Goal: Transaction & Acquisition: Purchase product/service

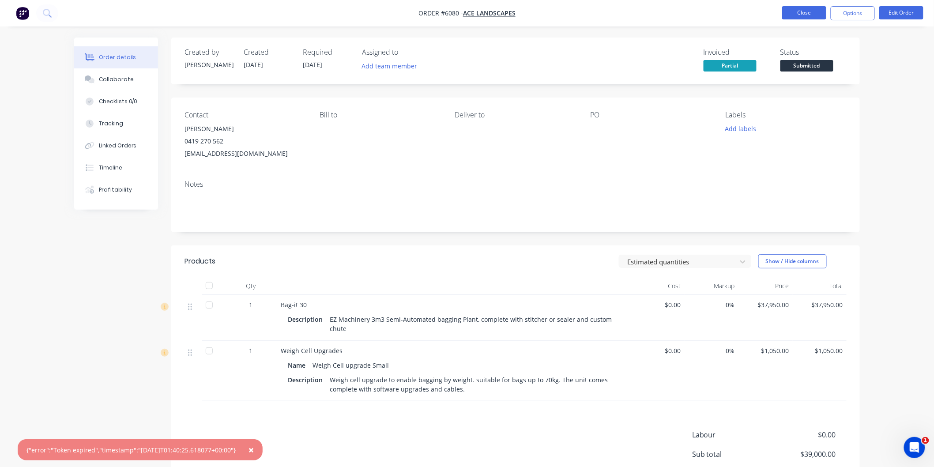
click at [806, 11] on button "Close" at bounding box center [805, 12] width 44 height 13
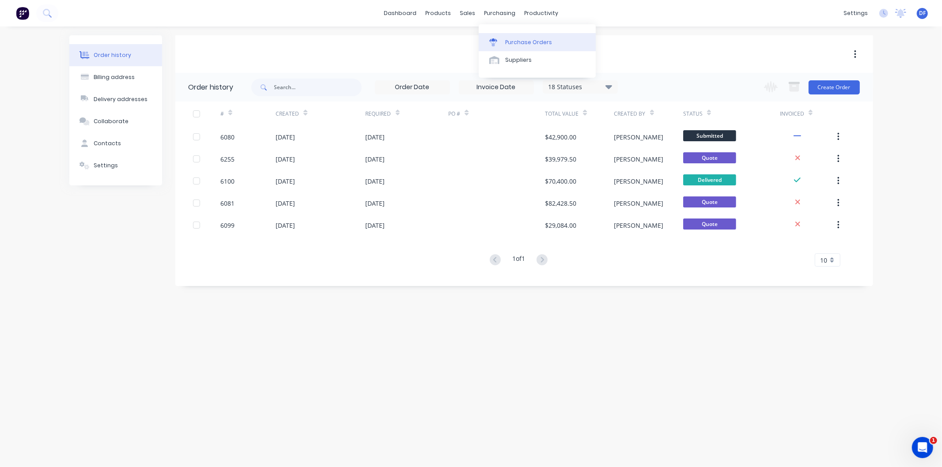
click at [521, 38] on div "Purchase Orders" at bounding box center [528, 42] width 47 height 8
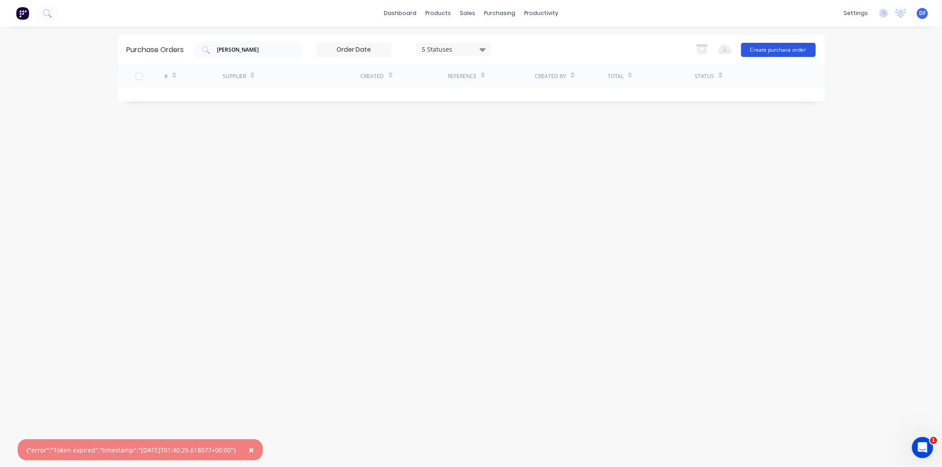
click at [762, 49] on button "Create purchase order" at bounding box center [778, 50] width 75 height 14
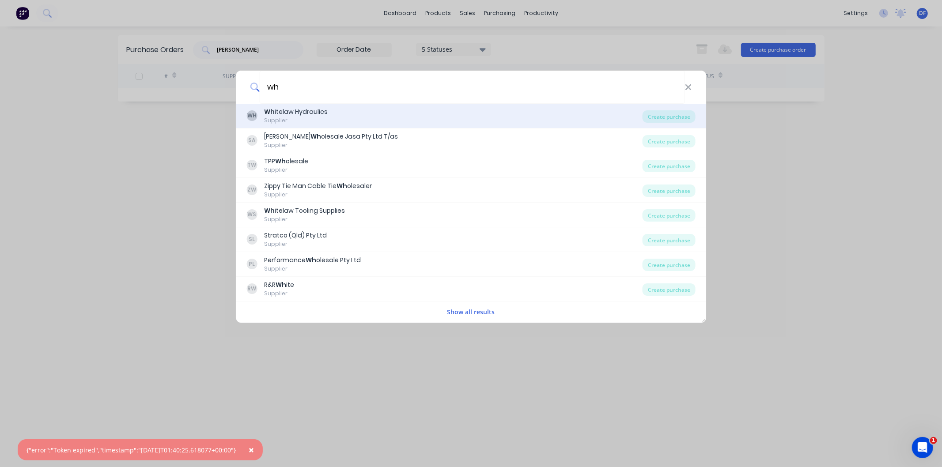
type input "wh"
click at [312, 113] on div "Wh itelaw Hydraulics" at bounding box center [296, 111] width 64 height 9
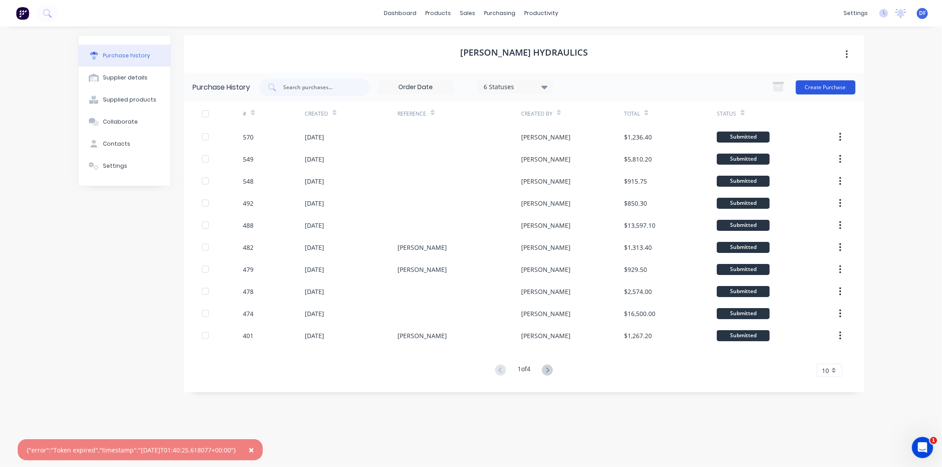
click at [819, 86] on button "Create Purchase" at bounding box center [826, 87] width 60 height 14
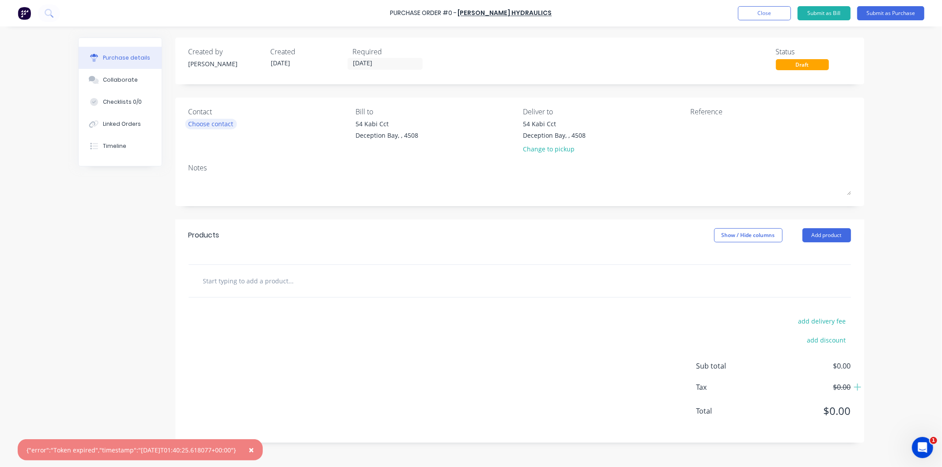
click at [215, 127] on div "Choose contact" at bounding box center [211, 123] width 45 height 9
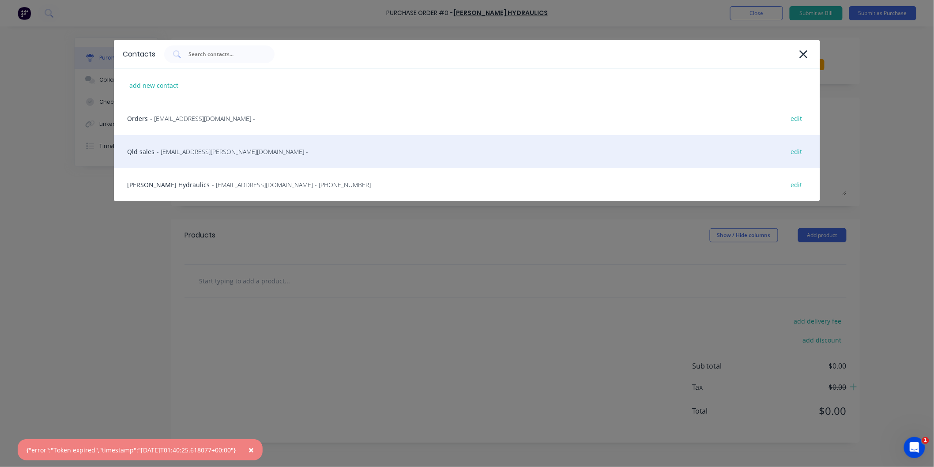
click at [185, 149] on span "- ordersqld@whitelaw.com.au -" at bounding box center [232, 151] width 151 height 9
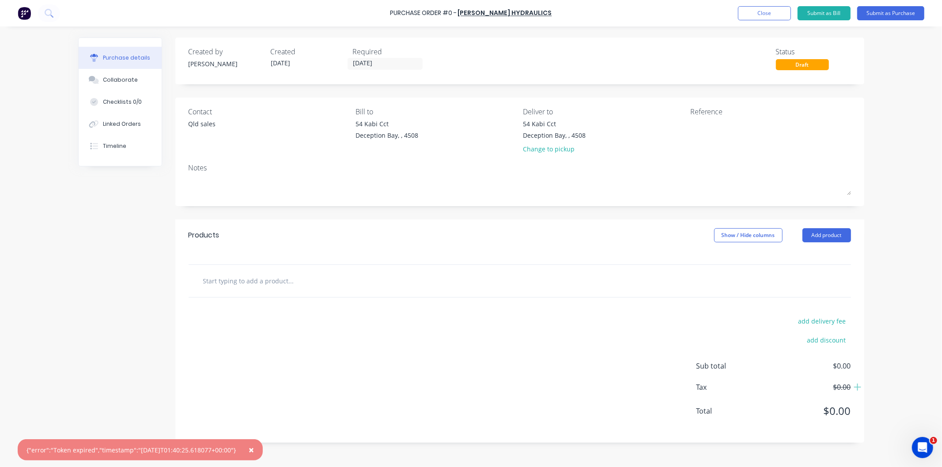
click at [257, 280] on input "text" at bounding box center [291, 281] width 177 height 18
paste input "Concentric Hi-Low Pump Bellhousing - 15-18 HP"
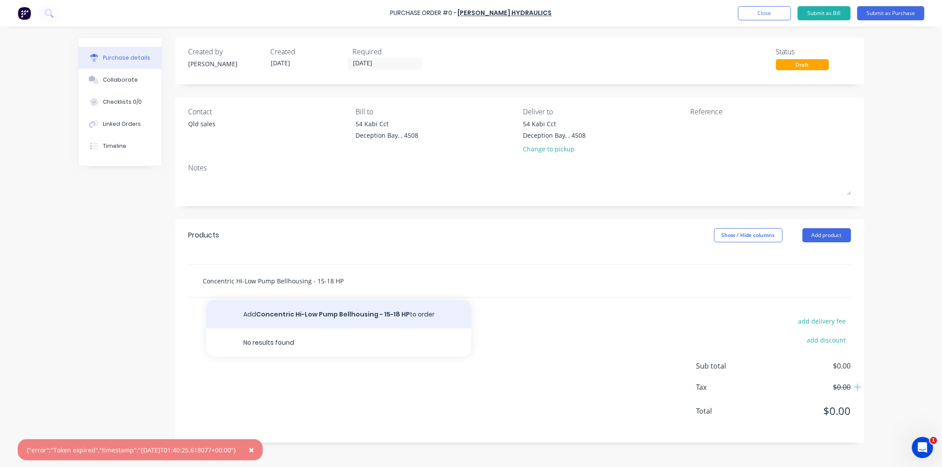
type input "Concentric Hi-Low Pump Bellhousing - 15-18 HP"
click at [341, 316] on button "Add Concentric Hi-Low Pump Bellhousing - 15-18 HP to order" at bounding box center [338, 314] width 265 height 28
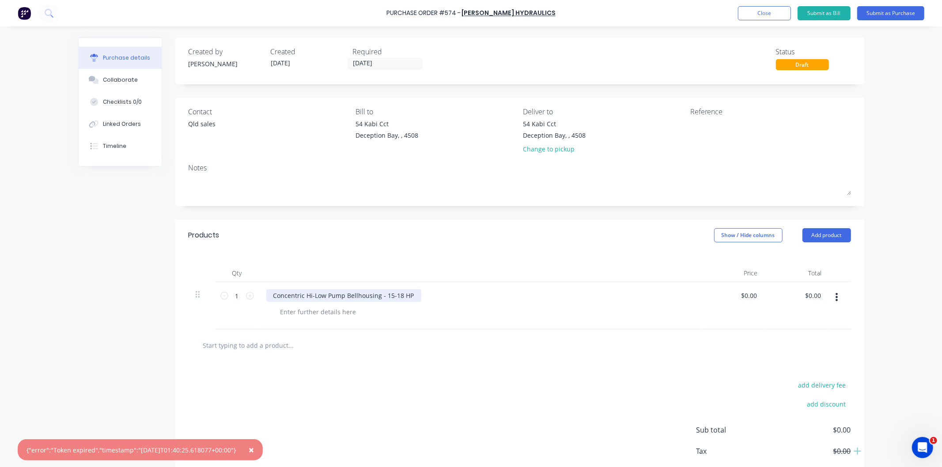
click at [268, 293] on div "Concentric Hi-Low Pump Bellhousing - 15-18 HP" at bounding box center [343, 295] width 155 height 13
paste div
click at [749, 296] on input "0.00" at bounding box center [748, 295] width 20 height 13
drag, startPoint x: 754, startPoint y: 295, endPoint x: 741, endPoint y: 296, distance: 13.4
click at [742, 296] on input "0.00" at bounding box center [750, 295] width 17 height 13
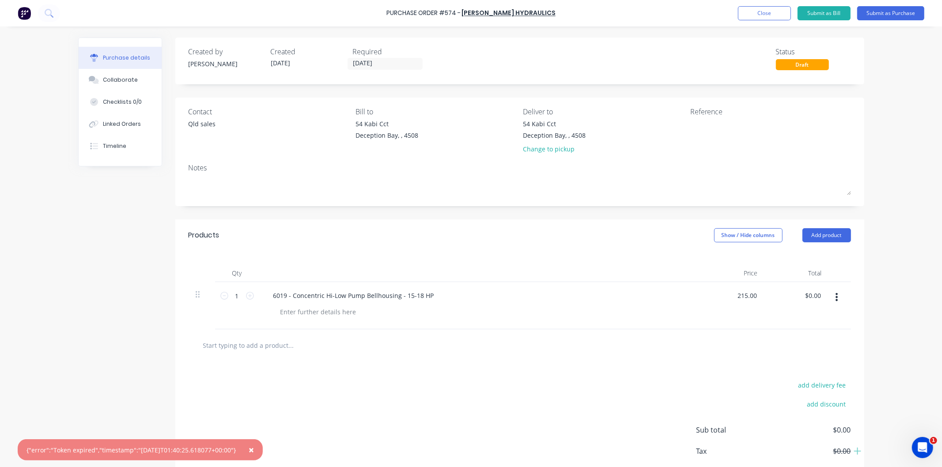
type input "$215.00"
drag, startPoint x: 580, startPoint y: 333, endPoint x: 583, endPoint y: 321, distance: 12.3
click at [583, 327] on div "Products Show / Hide columns Add product Qty Price Total 1 1 6019 - Concentric …" at bounding box center [519, 362] width 689 height 287
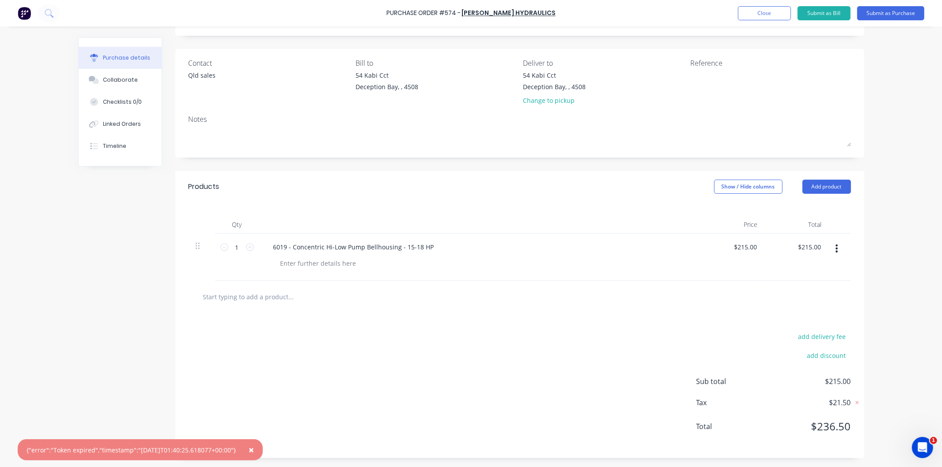
click at [392, 312] on div at bounding box center [520, 297] width 662 height 32
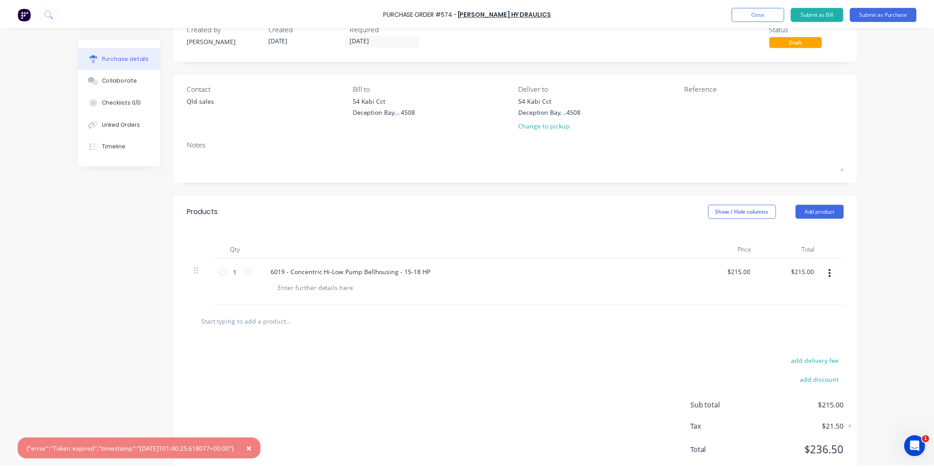
scroll to position [0, 0]
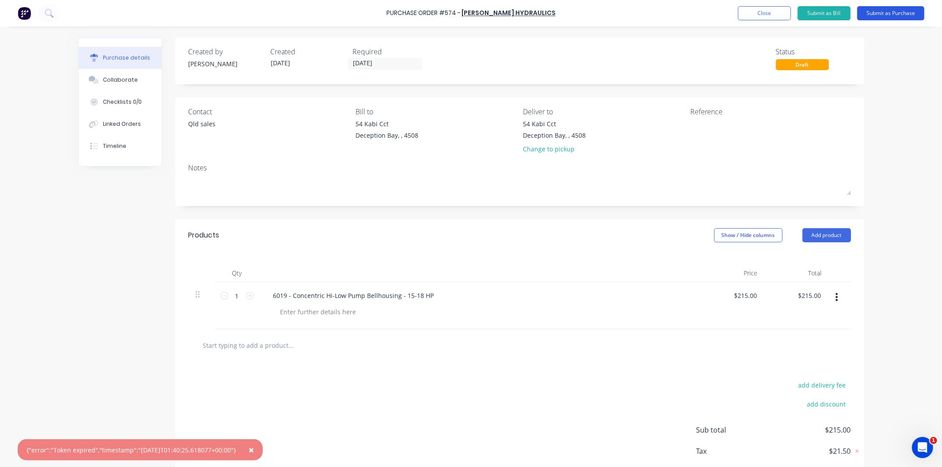
click at [883, 10] on button "Submit as Purchase" at bounding box center [890, 13] width 67 height 14
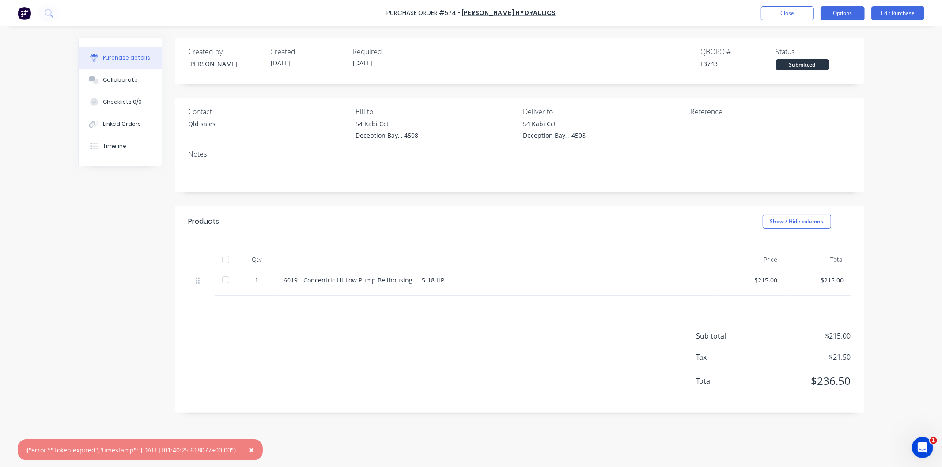
click at [839, 14] on button "Options" at bounding box center [843, 13] width 44 height 14
click at [817, 34] on div "Print / Email" at bounding box center [823, 36] width 68 height 13
click at [811, 51] on div "With pricing" at bounding box center [823, 53] width 68 height 13
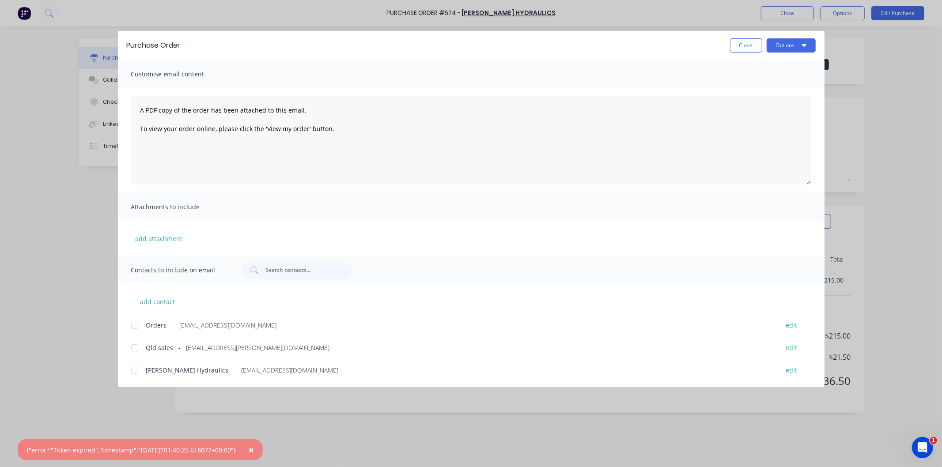
click at [133, 323] on div at bounding box center [135, 326] width 18 height 18
click at [136, 372] on div at bounding box center [135, 371] width 18 height 18
click at [776, 42] on button "Options" at bounding box center [791, 45] width 49 height 14
click at [749, 100] on div "Email" at bounding box center [774, 103] width 68 height 13
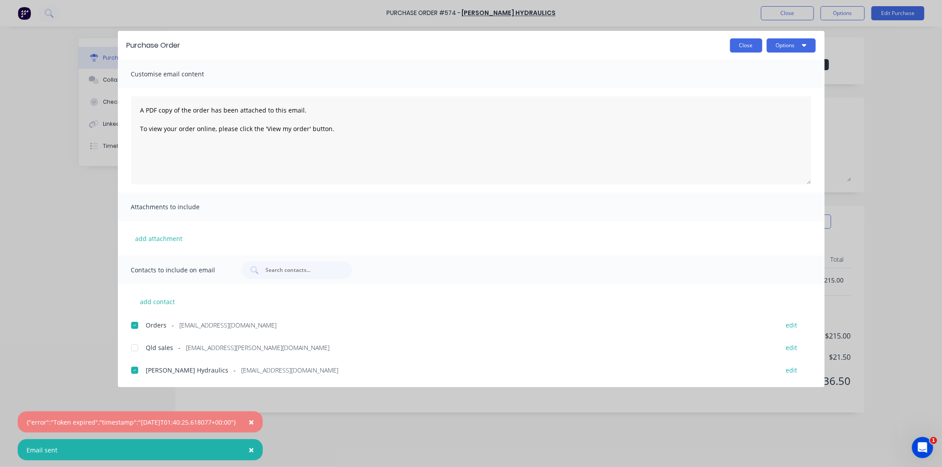
click at [745, 46] on button "Close" at bounding box center [746, 45] width 32 height 14
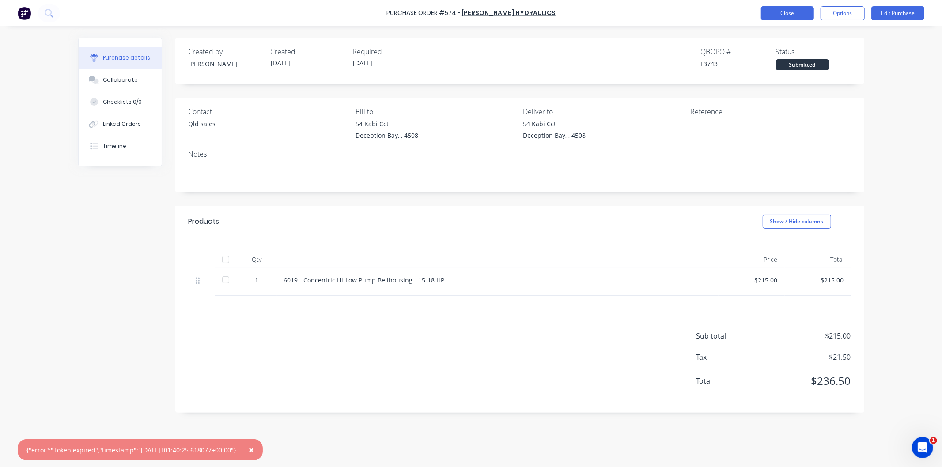
click at [783, 14] on button "Close" at bounding box center [787, 13] width 53 height 14
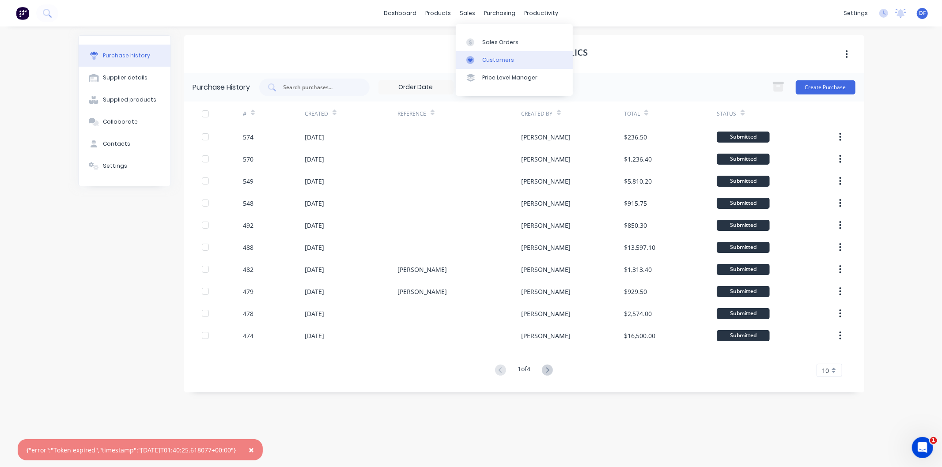
click at [487, 51] on link "Customers" at bounding box center [514, 60] width 117 height 18
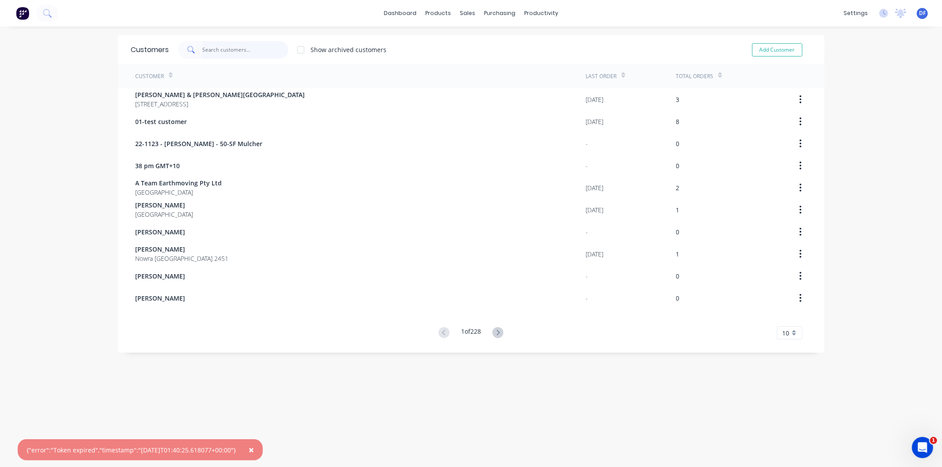
click at [209, 52] on input "text" at bounding box center [245, 50] width 86 height 18
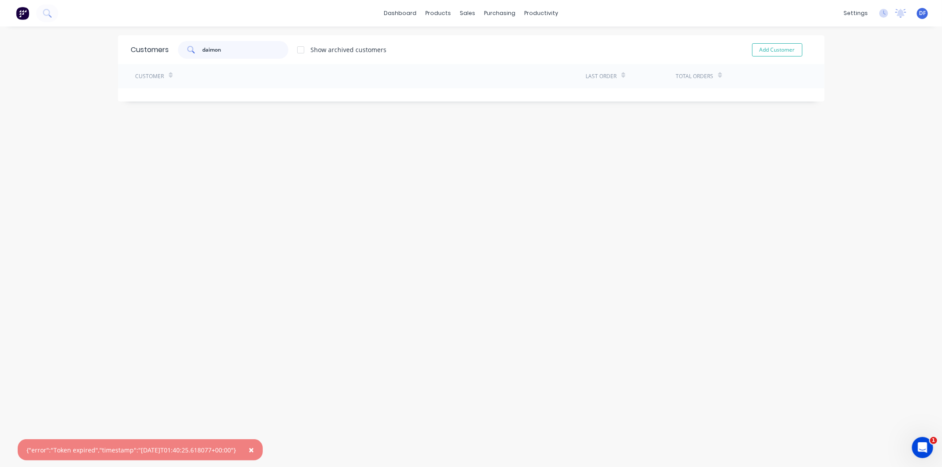
drag, startPoint x: 207, startPoint y: 49, endPoint x: 217, endPoint y: 33, distance: 18.9
click at [207, 49] on input "daimon" at bounding box center [245, 50] width 86 height 18
click at [227, 51] on input "damon" at bounding box center [245, 50] width 86 height 18
click at [207, 49] on input "damon" at bounding box center [245, 50] width 86 height 18
drag, startPoint x: 231, startPoint y: 47, endPoint x: 193, endPoint y: 47, distance: 38.0
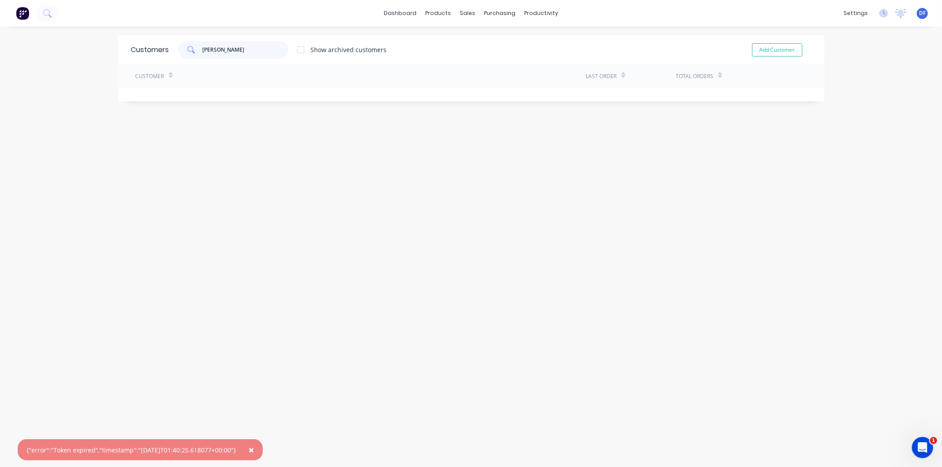
click at [193, 47] on div "daymon" at bounding box center [233, 50] width 110 height 18
click at [226, 49] on input "daymon" at bounding box center [245, 50] width 86 height 18
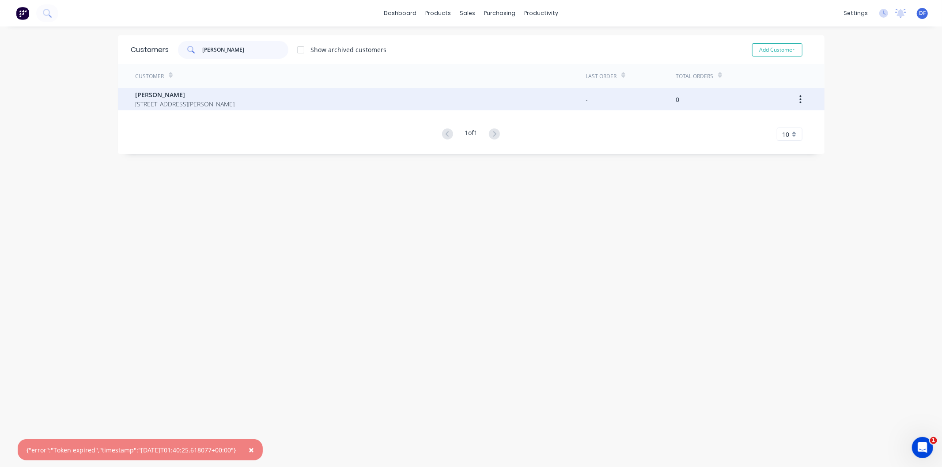
type input "daymond"
click at [162, 98] on span "[PERSON_NAME]" at bounding box center [185, 94] width 99 height 9
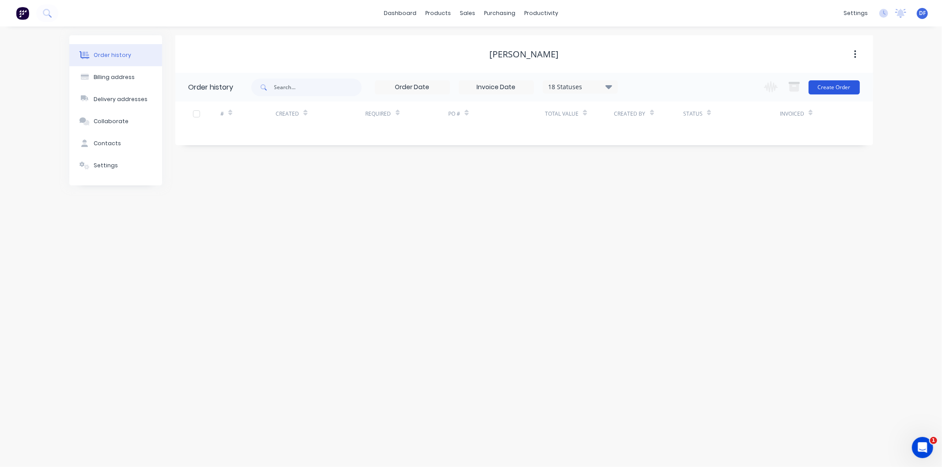
click at [834, 81] on button "Create Order" at bounding box center [834, 87] width 51 height 14
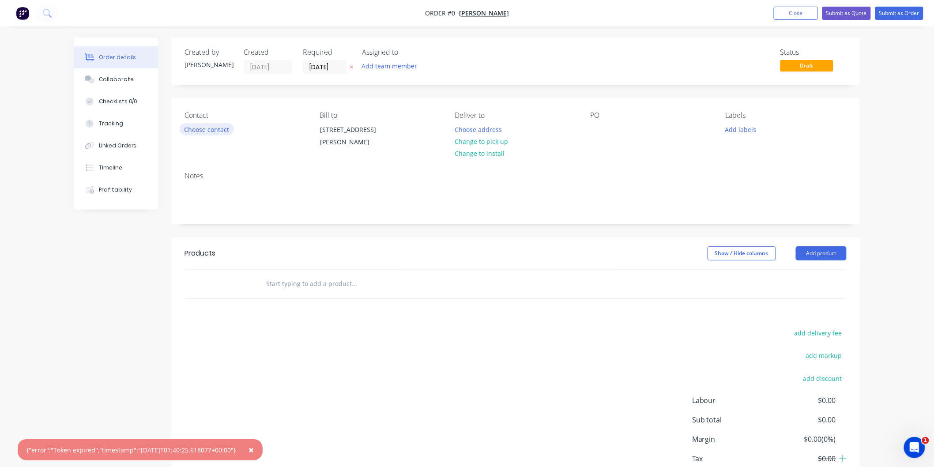
click at [209, 131] on button "Choose contact" at bounding box center [207, 129] width 54 height 12
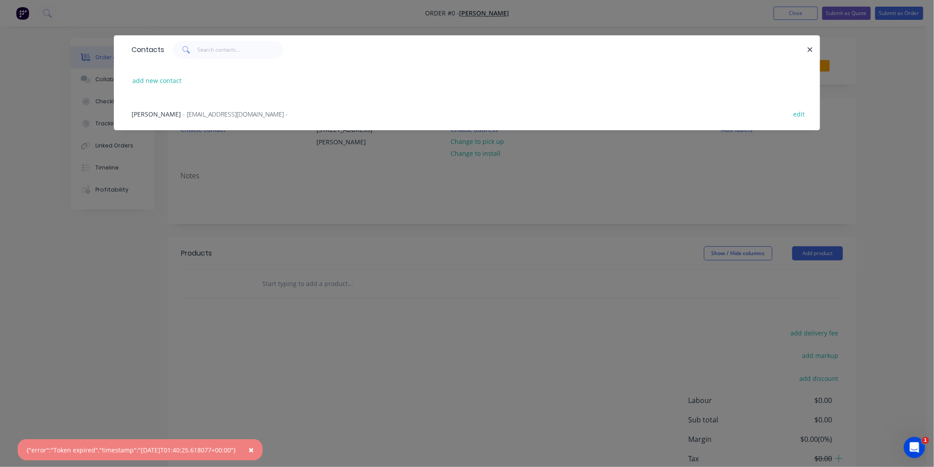
click at [226, 118] on div "Wayne Daymond - daymondexcavations@gmail.com - edit" at bounding box center [467, 113] width 680 height 33
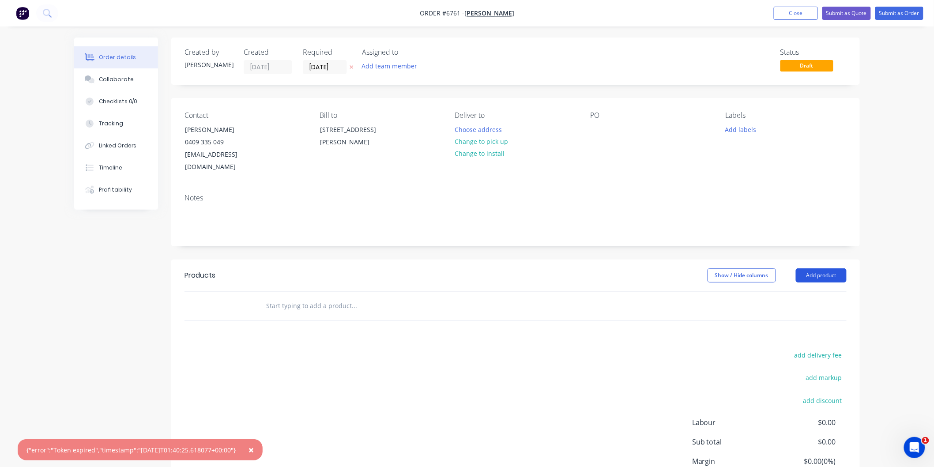
click at [813, 269] on button "Add product" at bounding box center [821, 276] width 51 height 14
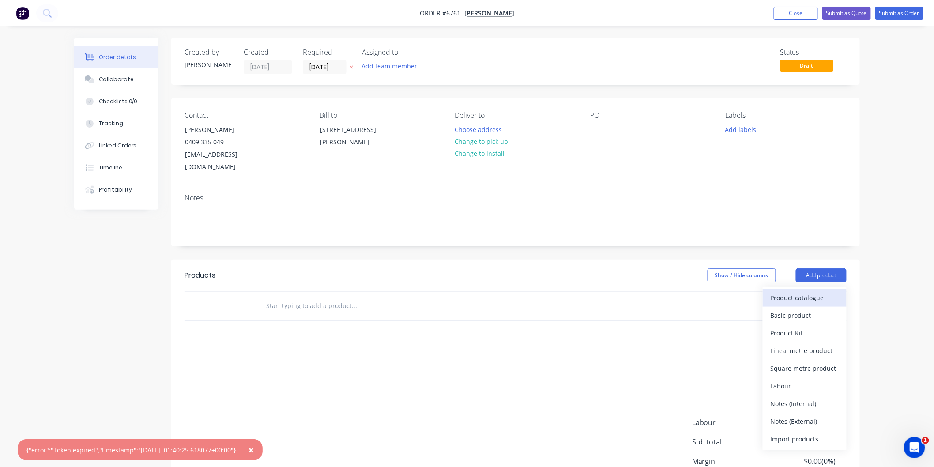
click at [791, 291] on div "Product catalogue" at bounding box center [805, 297] width 68 height 13
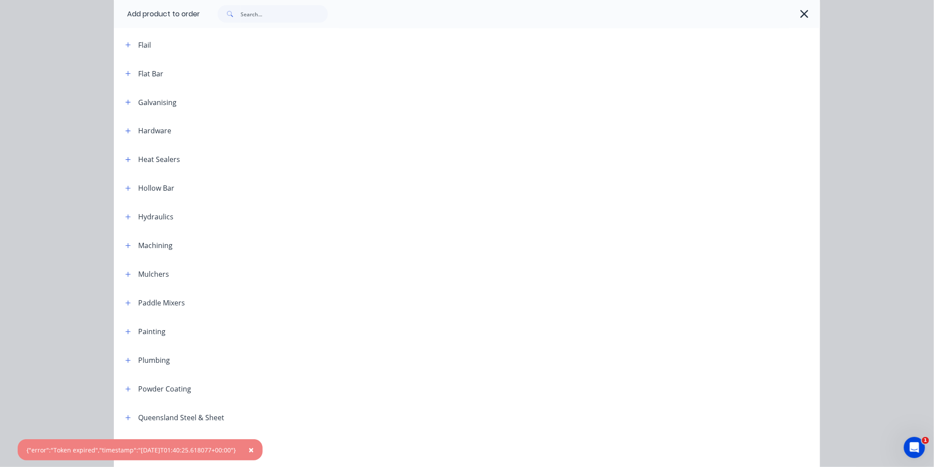
scroll to position [589, 0]
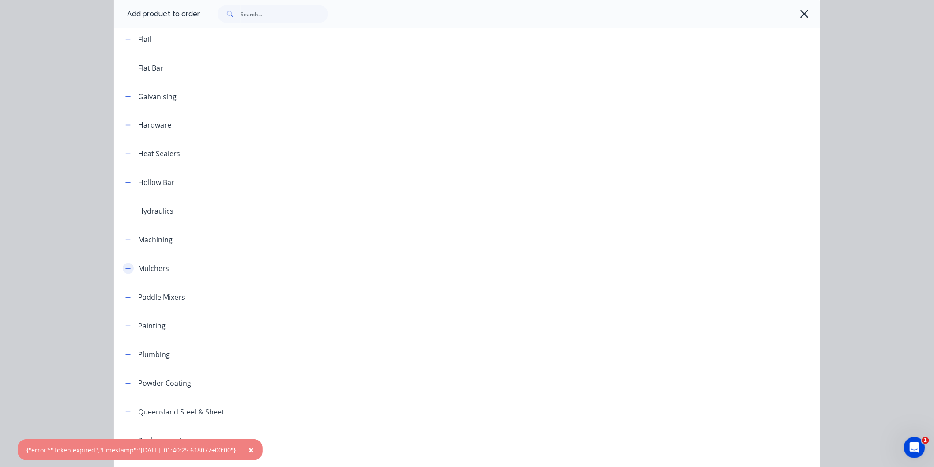
click at [128, 268] on button "button" at bounding box center [128, 268] width 11 height 11
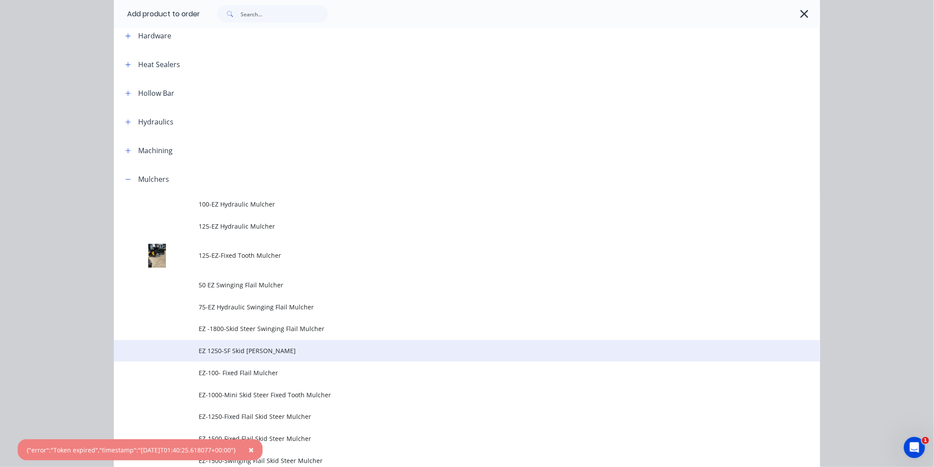
scroll to position [785, 0]
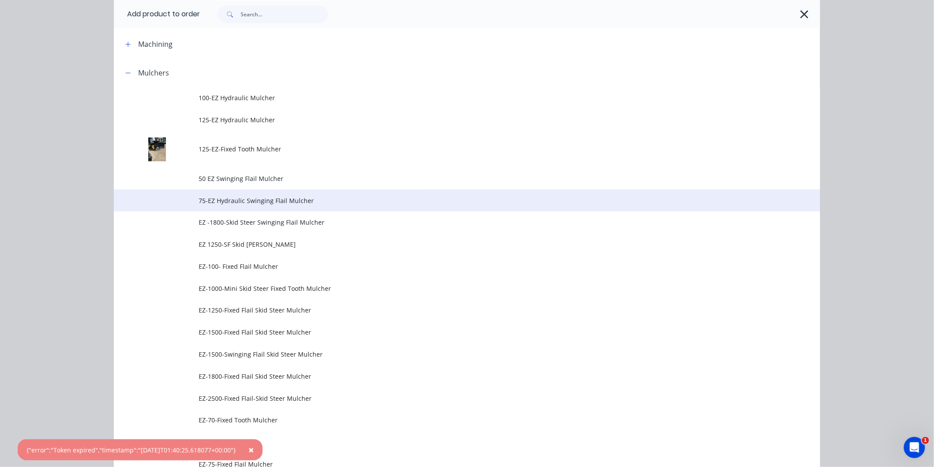
click at [228, 198] on span "75-EZ Hydraulic Swinging Flail Mulcher" at bounding box center [447, 200] width 497 height 9
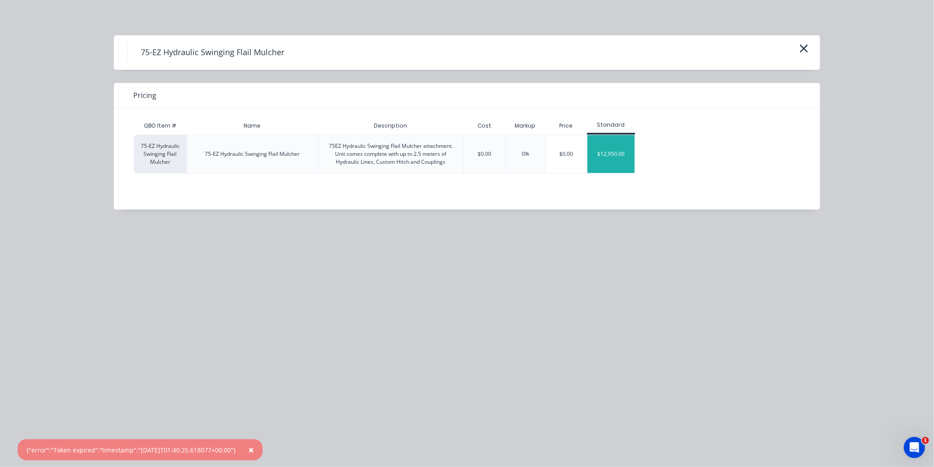
click at [611, 153] on div "$12,950.00" at bounding box center [611, 154] width 47 height 38
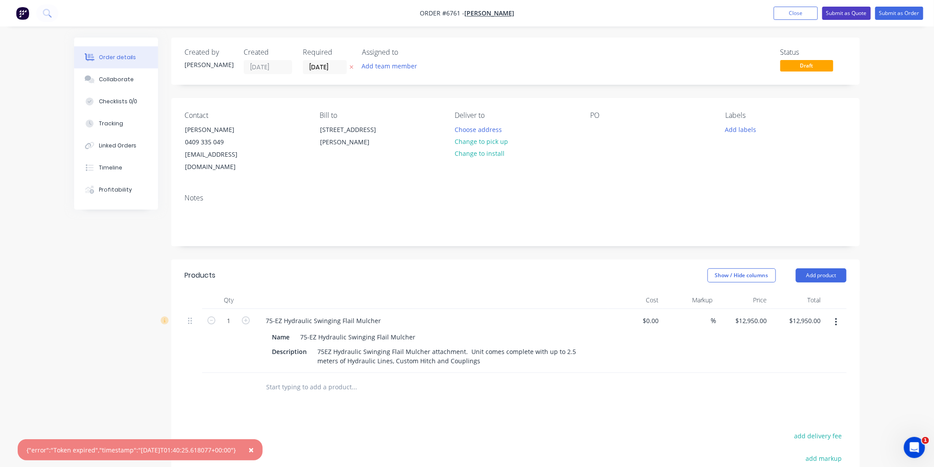
click at [842, 10] on button "Submit as Quote" at bounding box center [847, 13] width 49 height 13
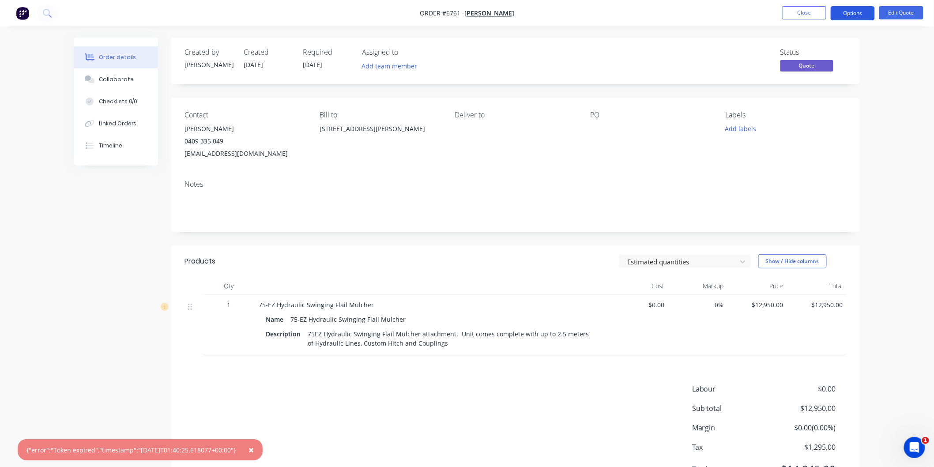
click at [851, 12] on button "Options" at bounding box center [853, 13] width 44 height 14
click at [254, 448] on span "×" at bounding box center [251, 450] width 5 height 12
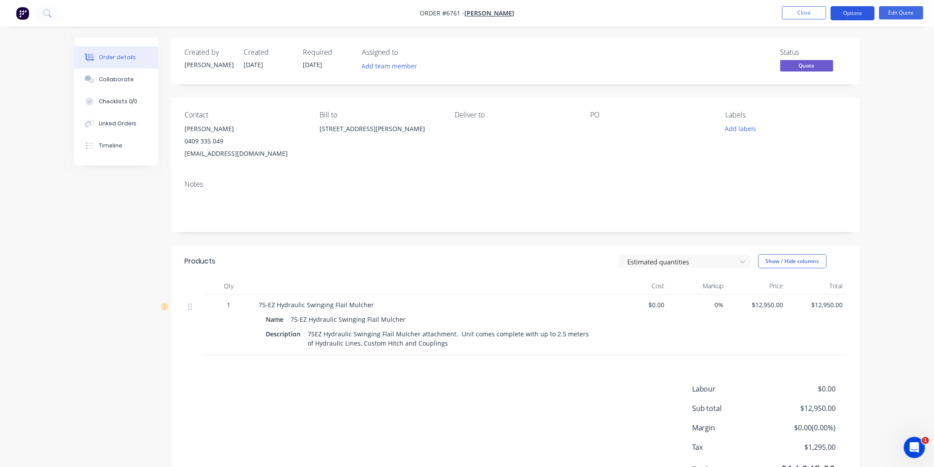
click at [853, 10] on button "Options" at bounding box center [853, 13] width 44 height 14
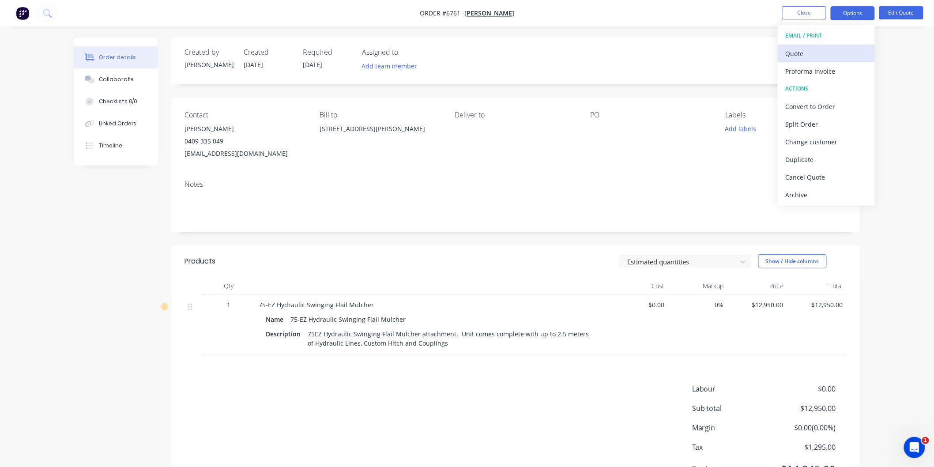
click at [798, 51] on div "Quote" at bounding box center [826, 53] width 81 height 13
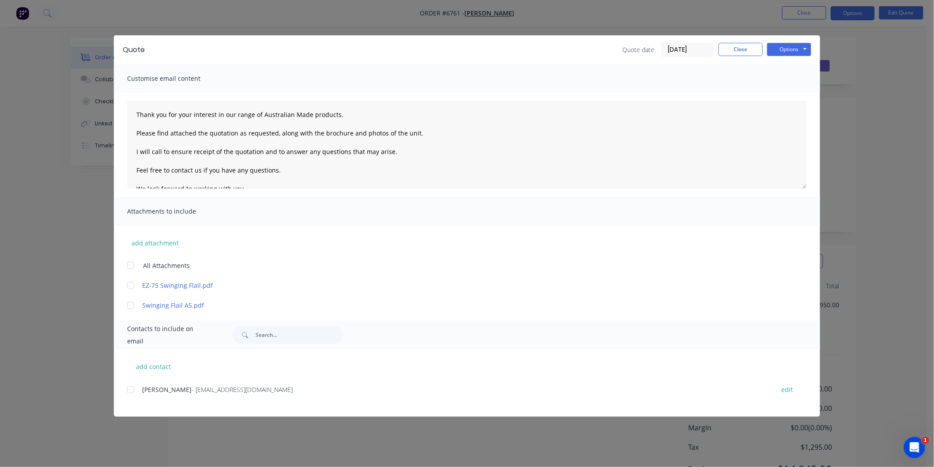
click at [134, 390] on div at bounding box center [131, 390] width 18 height 18
click at [129, 269] on div at bounding box center [131, 266] width 18 height 18
click at [134, 110] on textarea "Thank you for your interest in our range of Australian Made products. Please fi…" at bounding box center [467, 145] width 680 height 88
type textarea "[PERSON_NAME] Thank you for your interest in our range of Australian Made produ…"
click at [783, 47] on button "Options" at bounding box center [790, 49] width 44 height 13
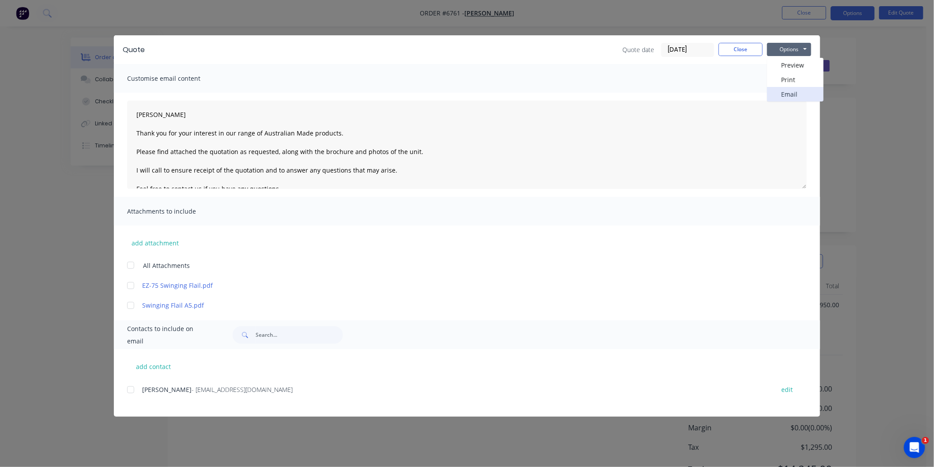
click at [790, 91] on button "Email" at bounding box center [796, 94] width 57 height 15
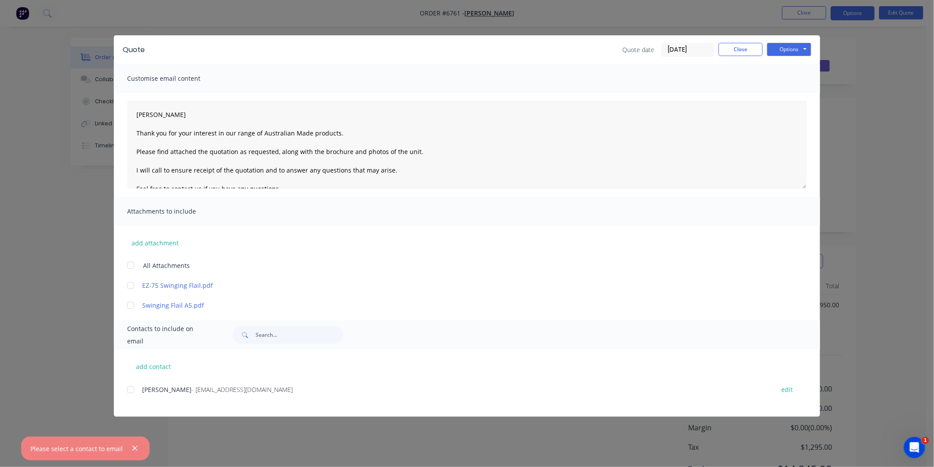
click at [133, 390] on div at bounding box center [131, 390] width 18 height 18
click at [132, 261] on div at bounding box center [131, 266] width 18 height 18
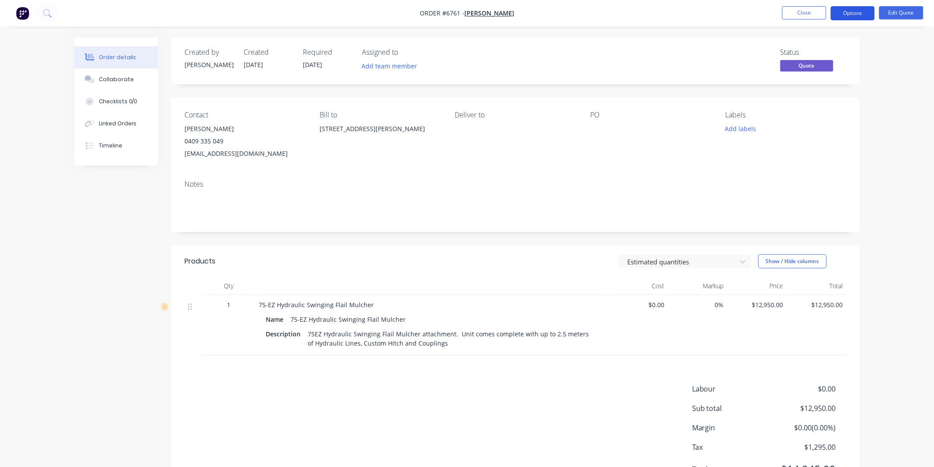
click at [848, 12] on button "Options" at bounding box center [853, 13] width 44 height 14
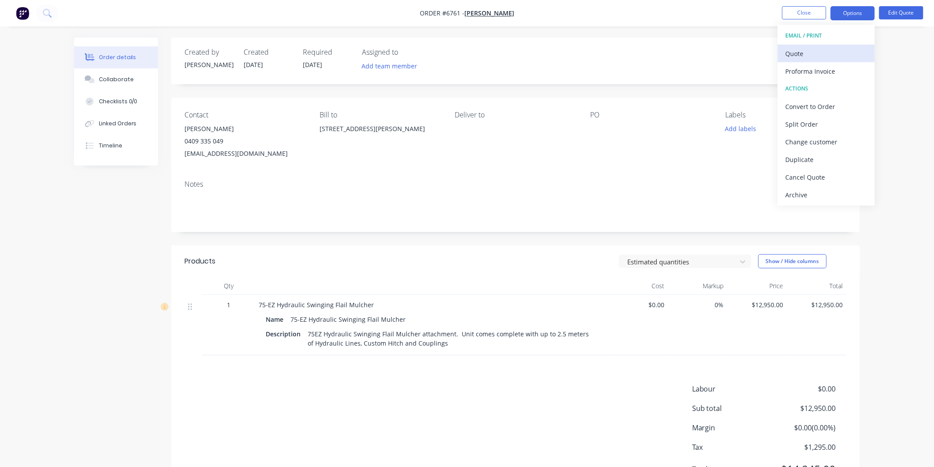
click at [798, 53] on div "Quote" at bounding box center [826, 53] width 81 height 13
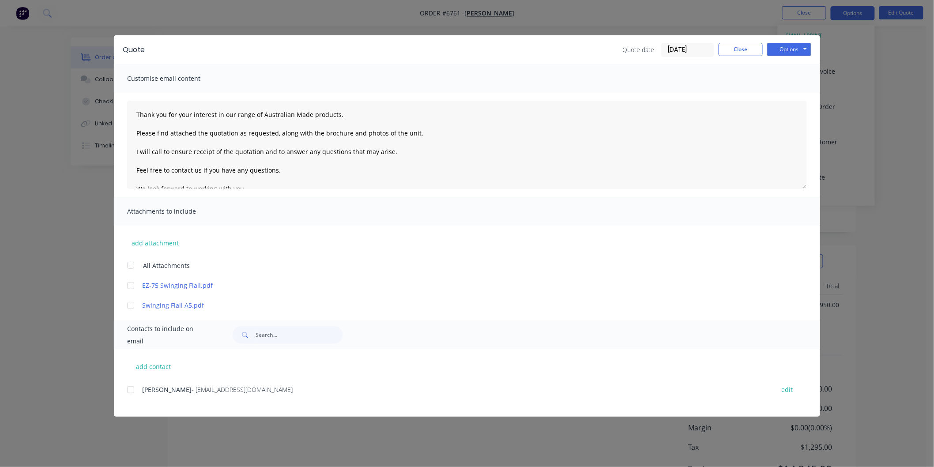
click at [131, 390] on div at bounding box center [131, 390] width 18 height 18
click at [127, 267] on div at bounding box center [131, 266] width 18 height 18
click at [140, 109] on textarea "Thank you for your interest in our range of Australian Made products. Please fi…" at bounding box center [467, 145] width 680 height 88
drag, startPoint x: 131, startPoint y: 112, endPoint x: 136, endPoint y: 109, distance: 6.0
click at [133, 112] on textarea "Thank you for your interest in our range of Australian Made products. Please fi…" at bounding box center [467, 145] width 680 height 88
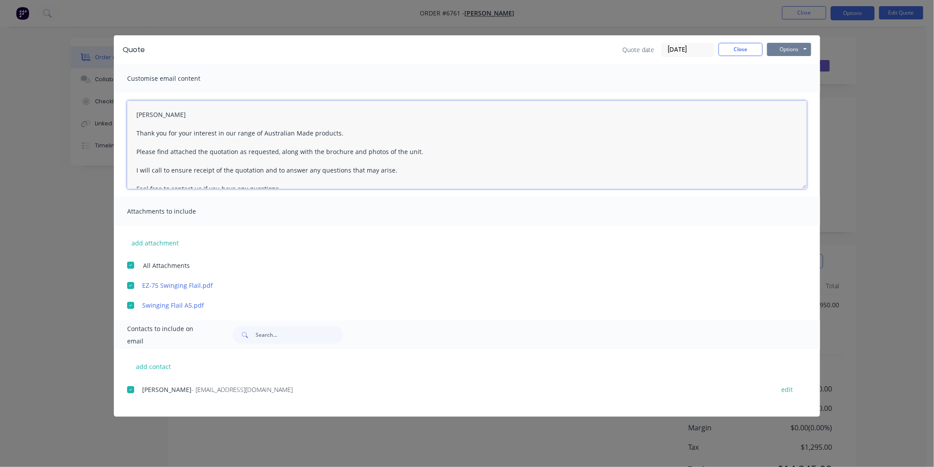
type textarea "[PERSON_NAME] Thank you for your interest in our range of Australian Made produ…"
click at [791, 43] on button "Options" at bounding box center [790, 49] width 44 height 13
click at [796, 96] on button "Email" at bounding box center [796, 94] width 57 height 15
click at [743, 49] on button "Close" at bounding box center [741, 49] width 44 height 13
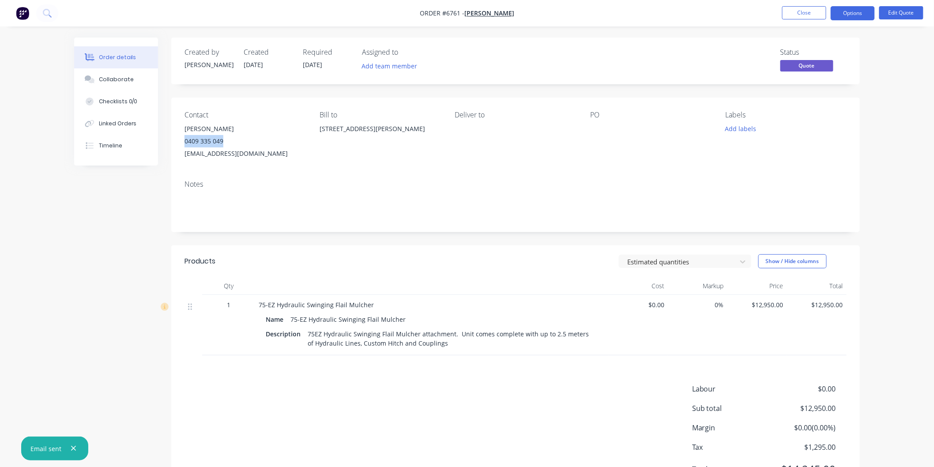
drag, startPoint x: 229, startPoint y: 138, endPoint x: 182, endPoint y: 140, distance: 46.4
click at [182, 140] on div "Contact [PERSON_NAME] [PHONE_NUMBER] [EMAIL_ADDRESS][DOMAIN_NAME] Bill to [STRE…" at bounding box center [515, 136] width 689 height 76
copy div "0409 335 049"
click at [809, 10] on button "Close" at bounding box center [805, 12] width 44 height 13
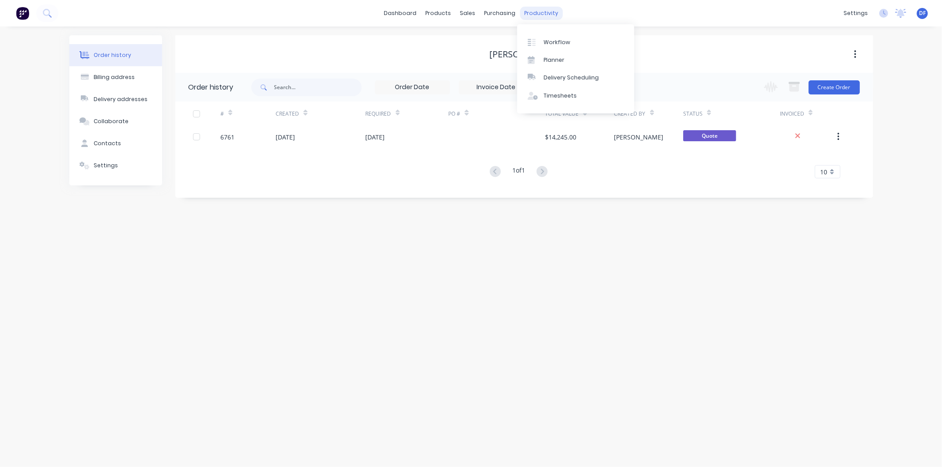
click at [545, 12] on div "productivity" at bounding box center [541, 13] width 43 height 13
click at [554, 41] on div "Workflow" at bounding box center [557, 42] width 26 height 8
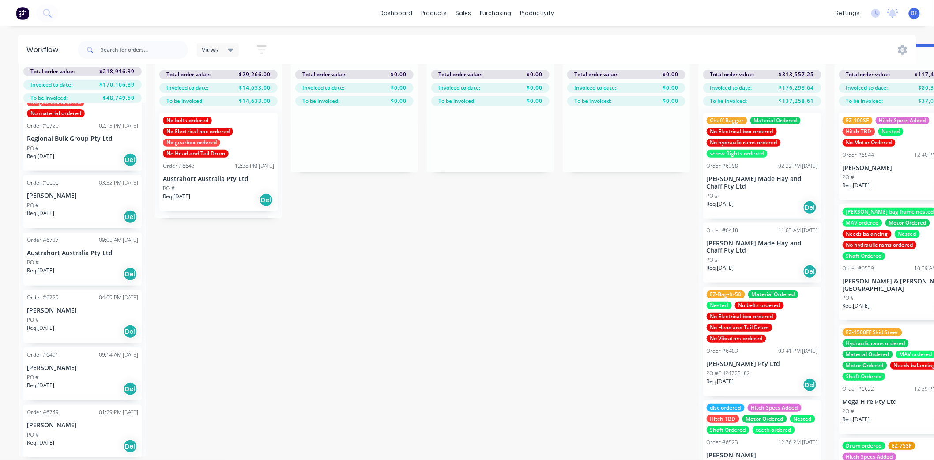
scroll to position [38, 0]
click at [52, 365] on div "Order #6491 09:14 AM [DATE] [PERSON_NAME] PO # Req. [DATE] Del" at bounding box center [82, 374] width 118 height 53
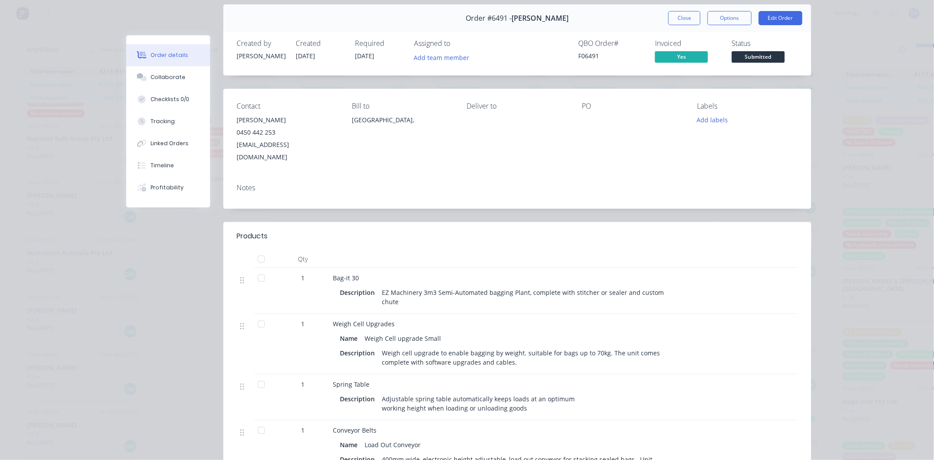
scroll to position [0, 0]
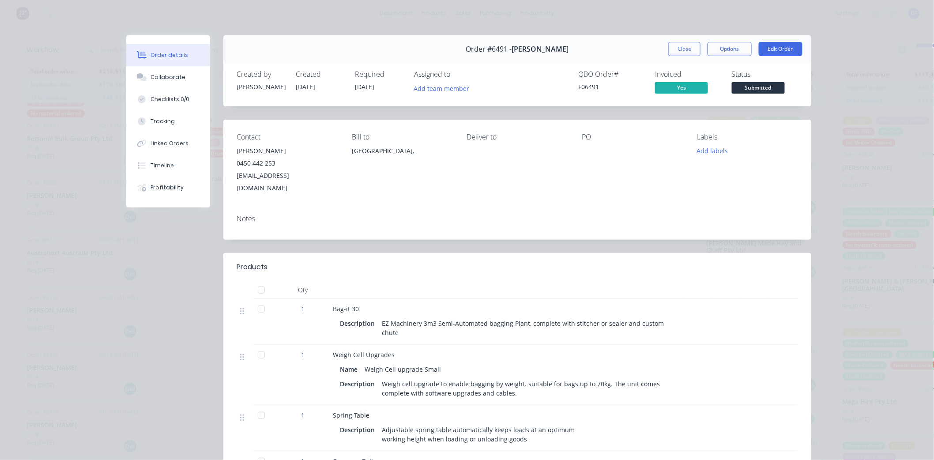
click at [680, 45] on button "Close" at bounding box center [685, 49] width 32 height 14
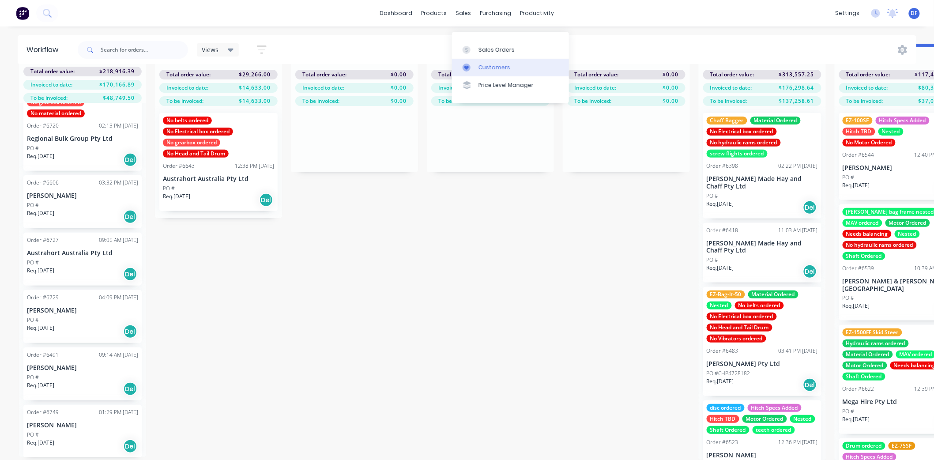
click at [489, 64] on div "Customers" at bounding box center [495, 68] width 32 height 8
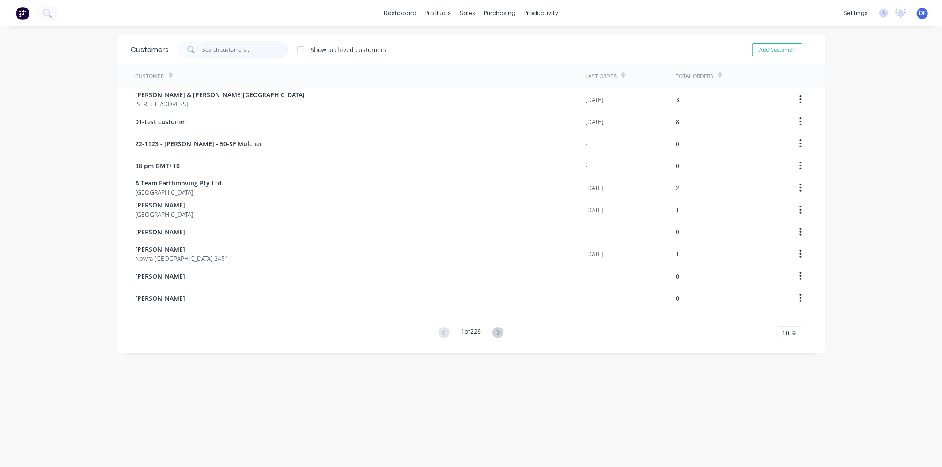
click at [227, 52] on input "text" at bounding box center [245, 50] width 86 height 18
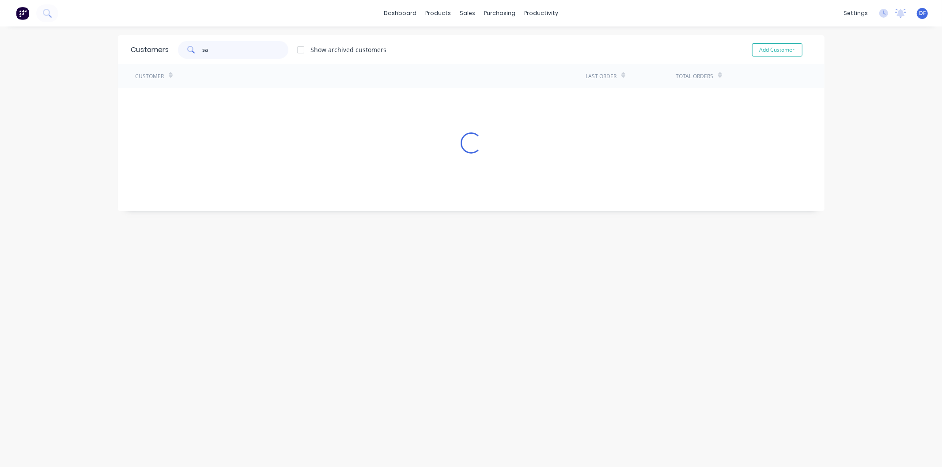
type input "s"
click at [484, 56] on div "Customers" at bounding box center [495, 60] width 32 height 8
drag, startPoint x: 253, startPoint y: 51, endPoint x: 196, endPoint y: 49, distance: 57.5
click at [192, 51] on div "associated scales" at bounding box center [233, 50] width 110 height 18
click at [241, 70] on div "Customer" at bounding box center [361, 76] width 450 height 24
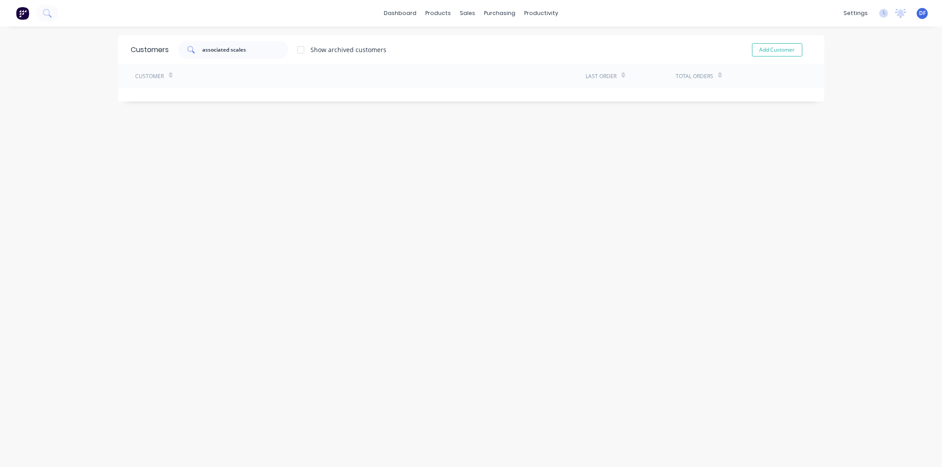
click at [157, 82] on div "Customer" at bounding box center [154, 75] width 37 height 15
click at [247, 50] on input "associated scales" at bounding box center [245, 50] width 86 height 18
drag, startPoint x: 248, startPoint y: 50, endPoint x: 227, endPoint y: 41, distance: 22.6
click at [225, 49] on input "associated scales" at bounding box center [245, 50] width 86 height 18
type input "associated"
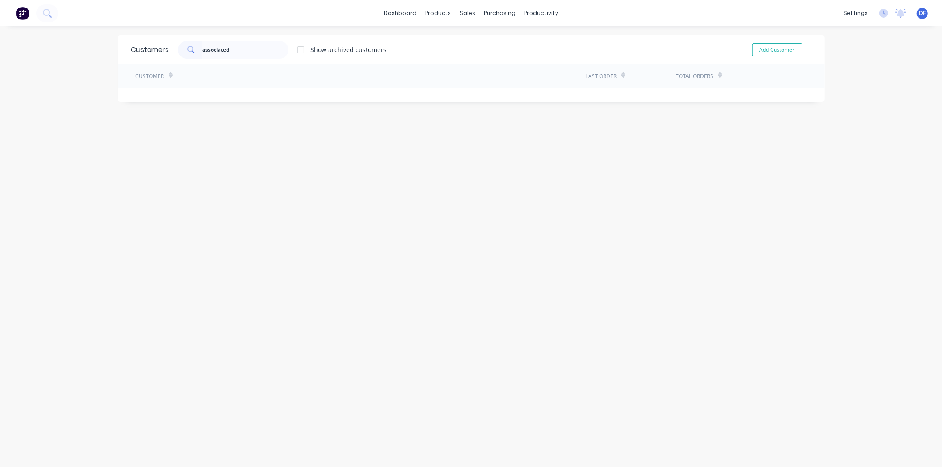
click at [231, 75] on div "Customer" at bounding box center [361, 76] width 450 height 24
click at [199, 78] on div "Customer" at bounding box center [361, 76] width 450 height 24
click at [154, 72] on div "Customer" at bounding box center [154, 75] width 37 height 15
click at [222, 46] on input "associated" at bounding box center [245, 50] width 86 height 18
drag, startPoint x: 231, startPoint y: 46, endPoint x: 200, endPoint y: 49, distance: 31.4
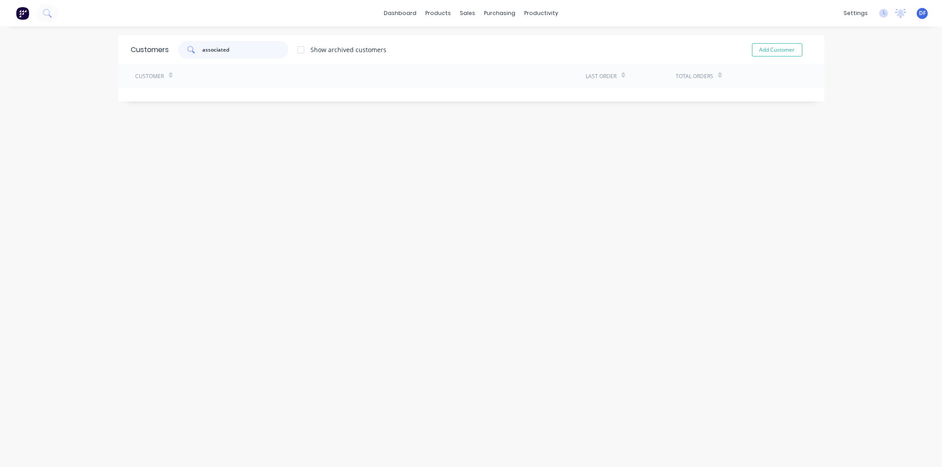
click at [202, 51] on input "associated" at bounding box center [245, 50] width 86 height 18
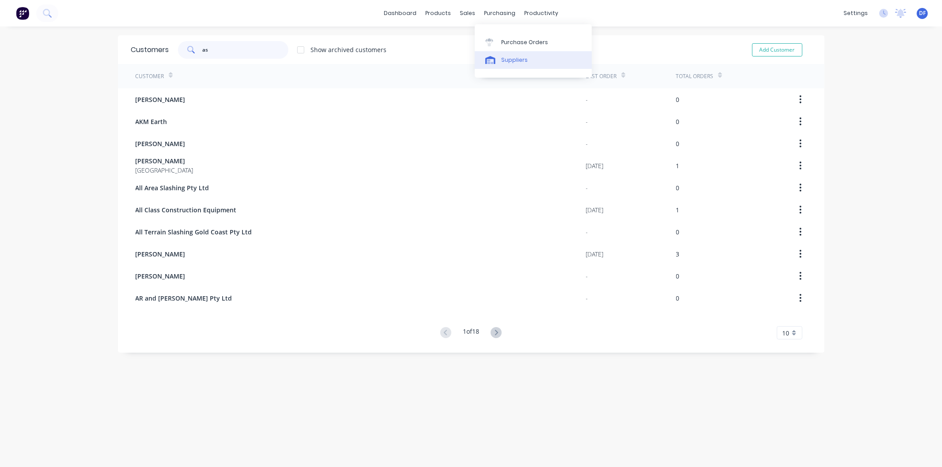
type input "as"
click at [509, 61] on div "Suppliers" at bounding box center [514, 60] width 26 height 8
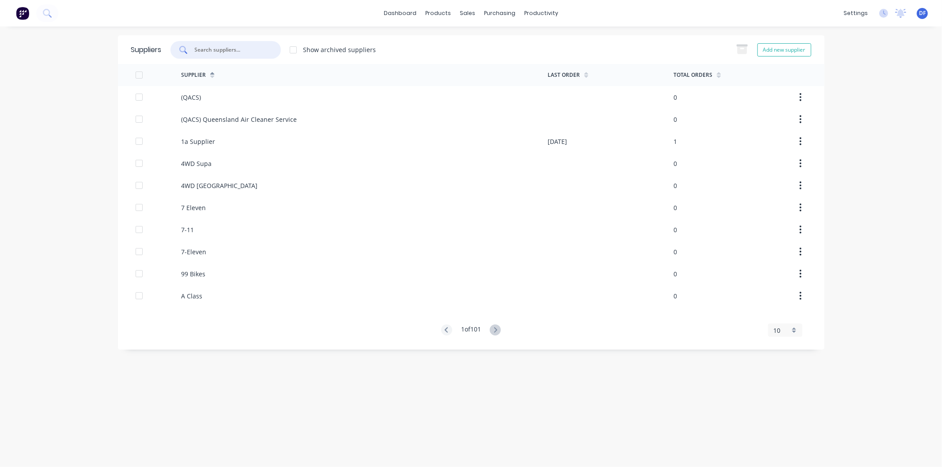
click at [210, 47] on input "text" at bounding box center [230, 49] width 73 height 9
type input "a"
click at [495, 63] on div "Customers" at bounding box center [498, 60] width 32 height 8
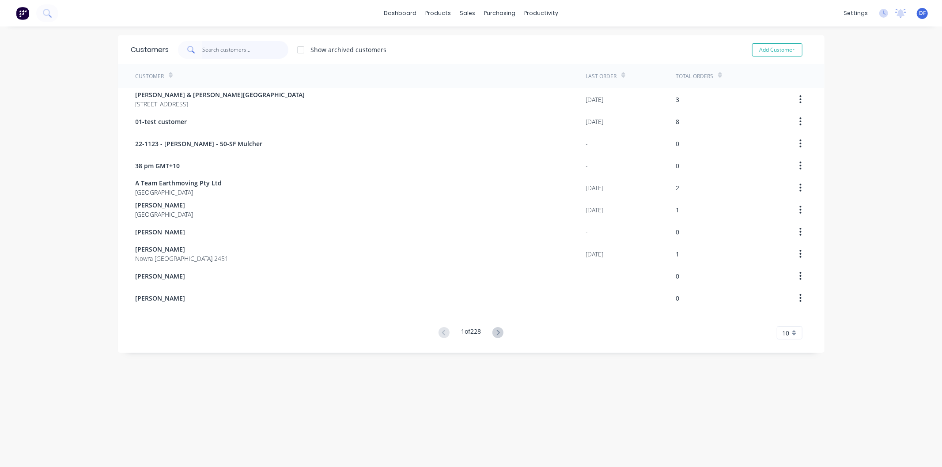
click at [213, 49] on input "text" at bounding box center [245, 50] width 86 height 18
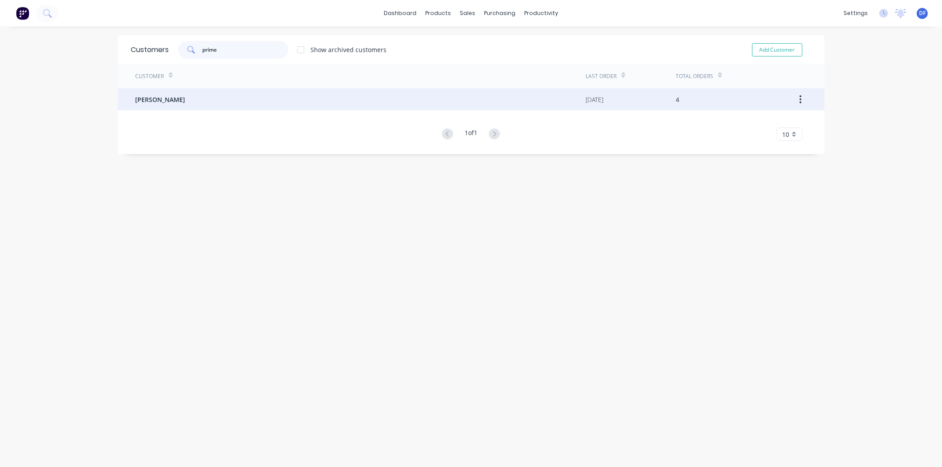
type input "prime"
click at [165, 102] on span "[PERSON_NAME]" at bounding box center [161, 99] width 50 height 9
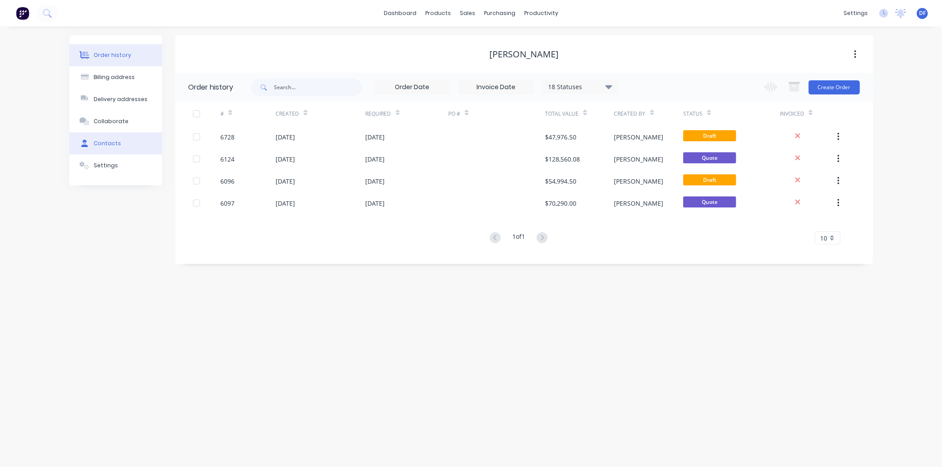
click at [107, 140] on div "Contacts" at bounding box center [107, 144] width 27 height 8
select select "AU"
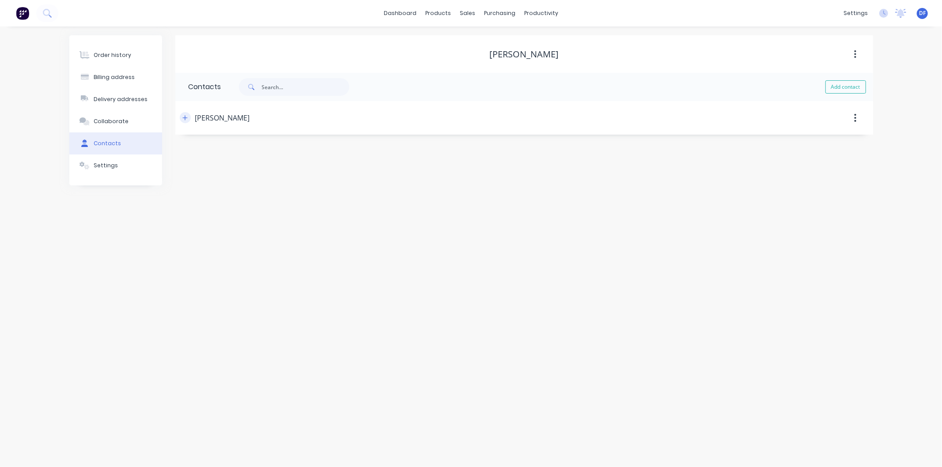
click at [181, 118] on button "button" at bounding box center [185, 117] width 11 height 11
drag, startPoint x: 266, startPoint y: 187, endPoint x: 191, endPoint y: 192, distance: 75.2
click at [191, 192] on input "[PERSON_NAME][EMAIL_ADDRESS][DOMAIN_NAME]" at bounding box center [261, 186] width 144 height 13
